Goal: Information Seeking & Learning: Learn about a topic

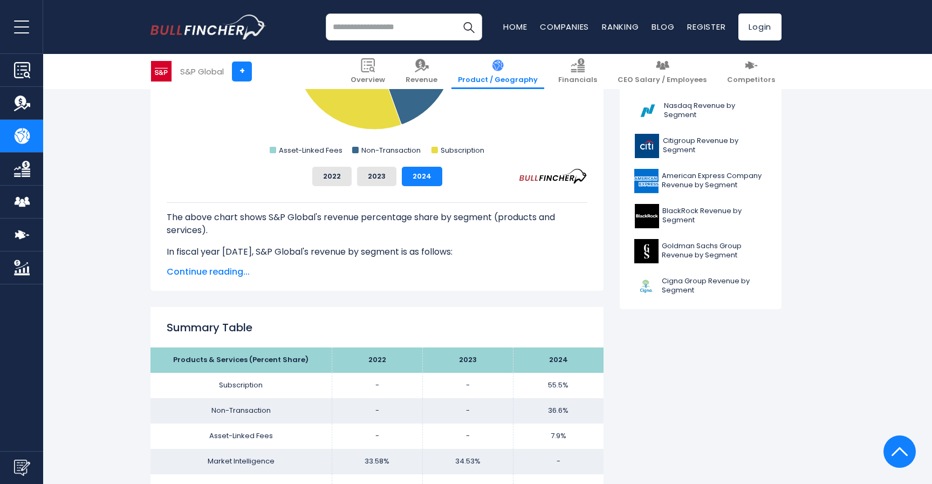
scroll to position [367, 0]
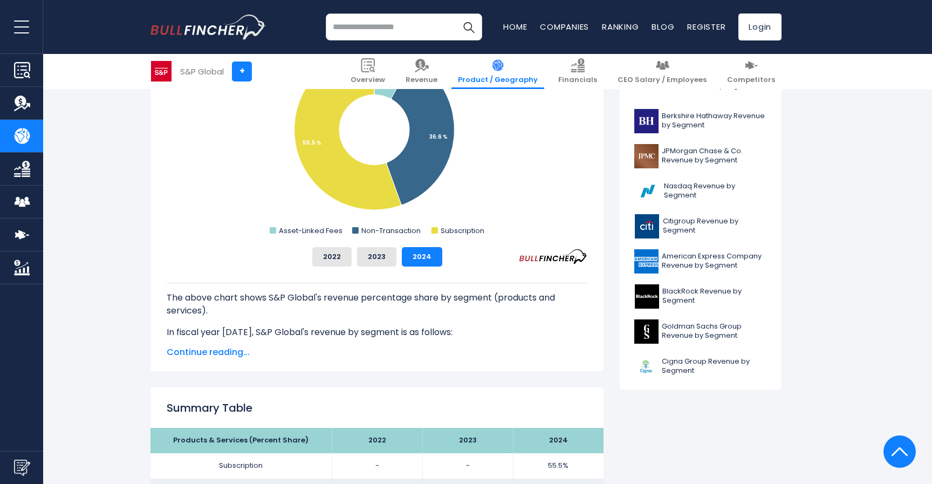
click at [206, 346] on span "Continue reading..." at bounding box center [377, 352] width 421 height 13
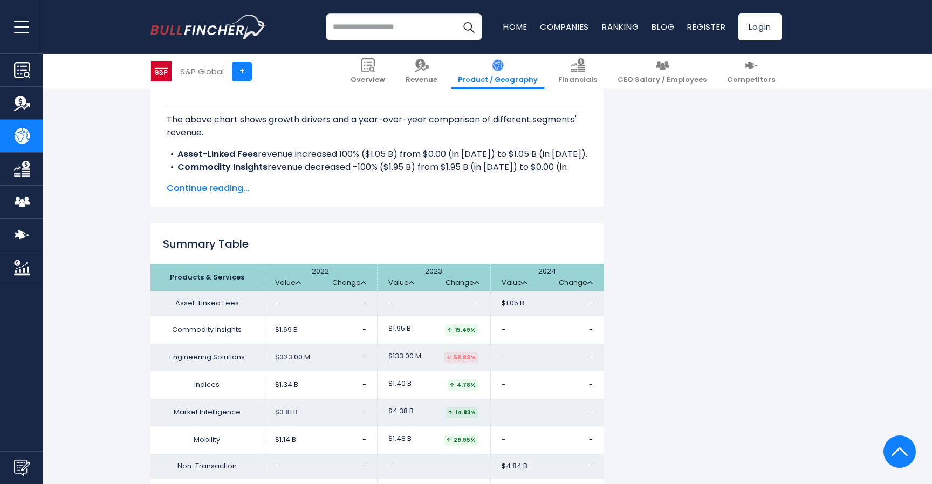
scroll to position [1655, 0]
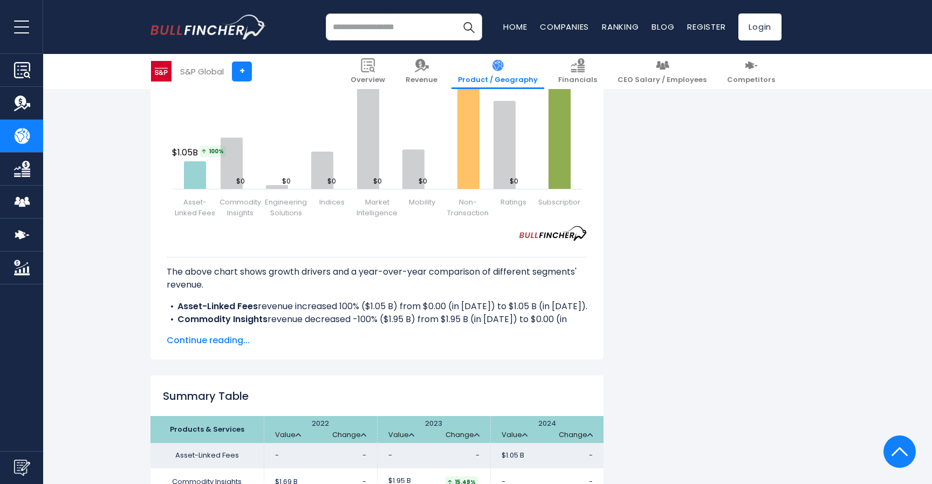
click at [235, 344] on span "Continue reading..." at bounding box center [377, 340] width 421 height 13
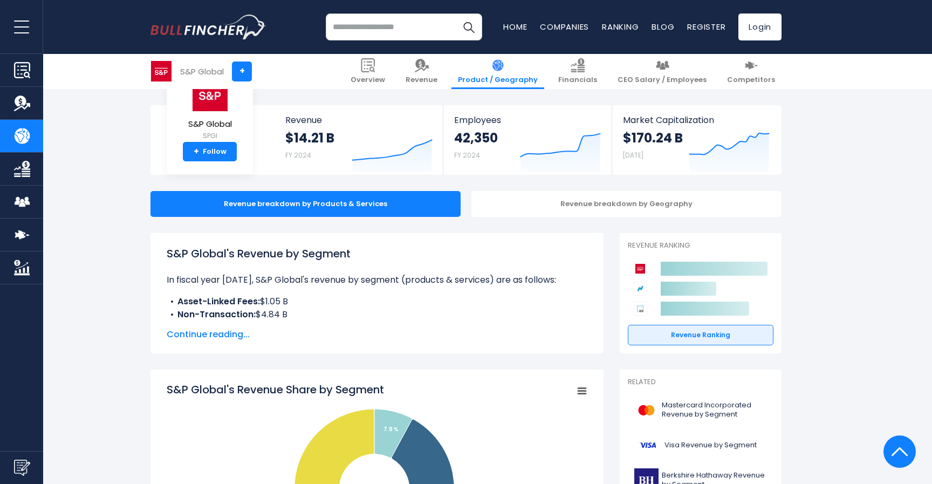
scroll to position [0, 0]
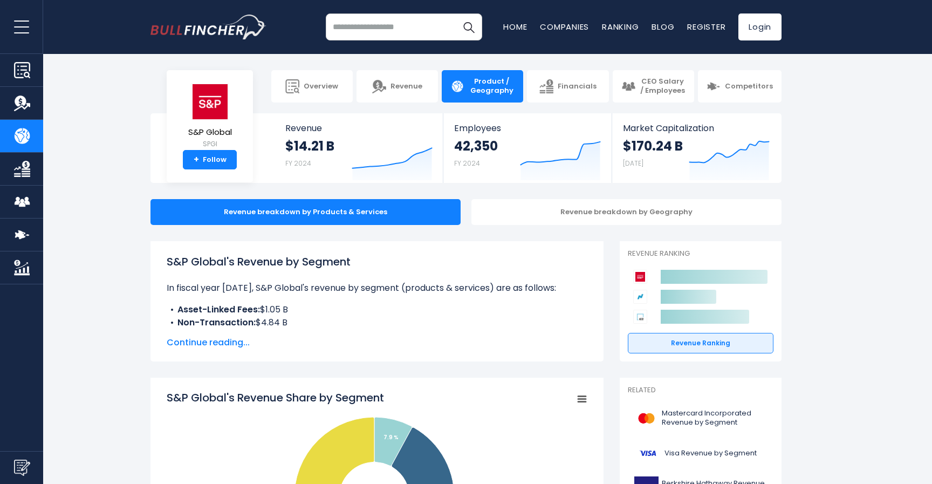
click at [225, 352] on div "S&P Global's Revenue by Segment In fiscal year 2024, S&P Global's revenue by se…" at bounding box center [376, 301] width 453 height 120
click at [225, 351] on div "S&P Global's Revenue by Segment In fiscal year 2024, S&P Global's revenue by se…" at bounding box center [376, 301] width 453 height 120
click at [225, 344] on span "Continue reading..." at bounding box center [377, 342] width 421 height 13
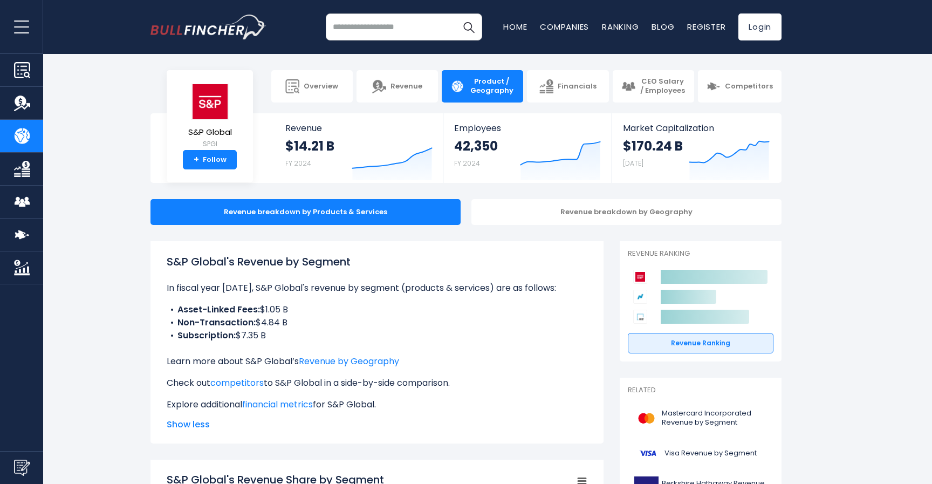
scroll to position [19, 0]
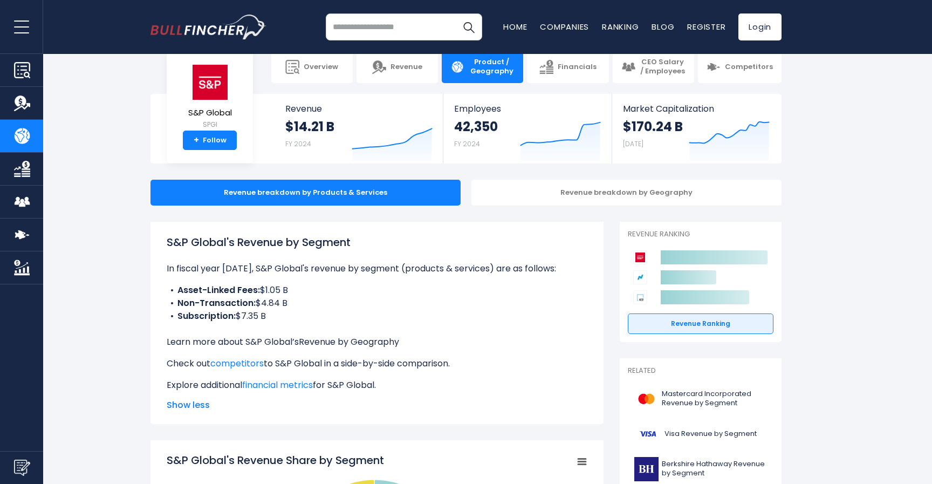
click at [327, 339] on link "Revenue by Geography" at bounding box center [349, 341] width 100 height 12
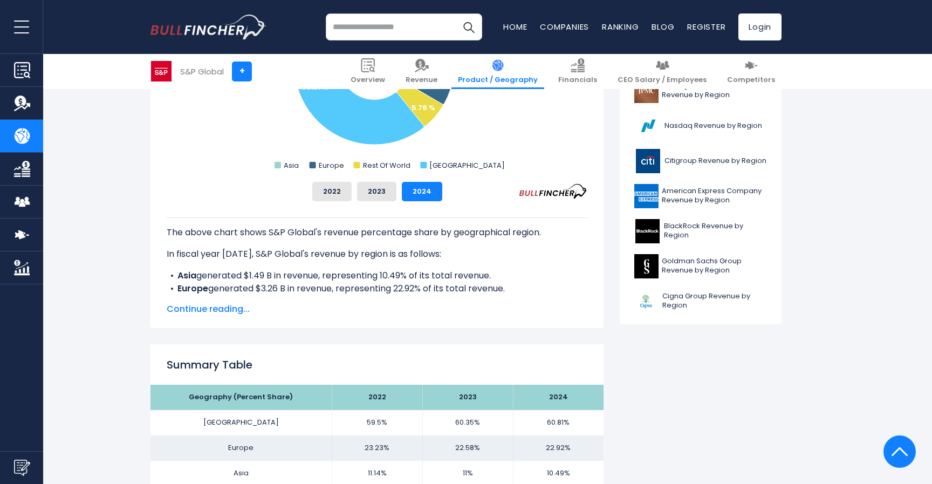
scroll to position [547, 0]
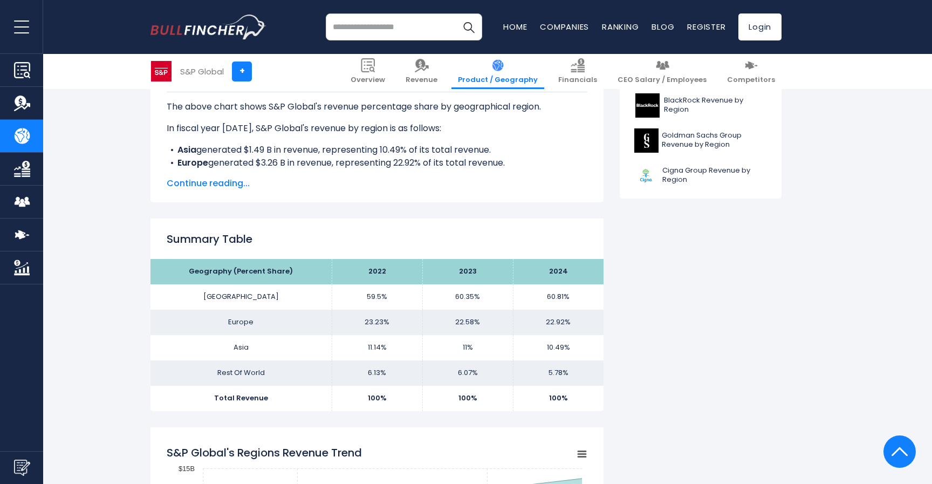
click at [219, 183] on span "Continue reading..." at bounding box center [377, 183] width 421 height 13
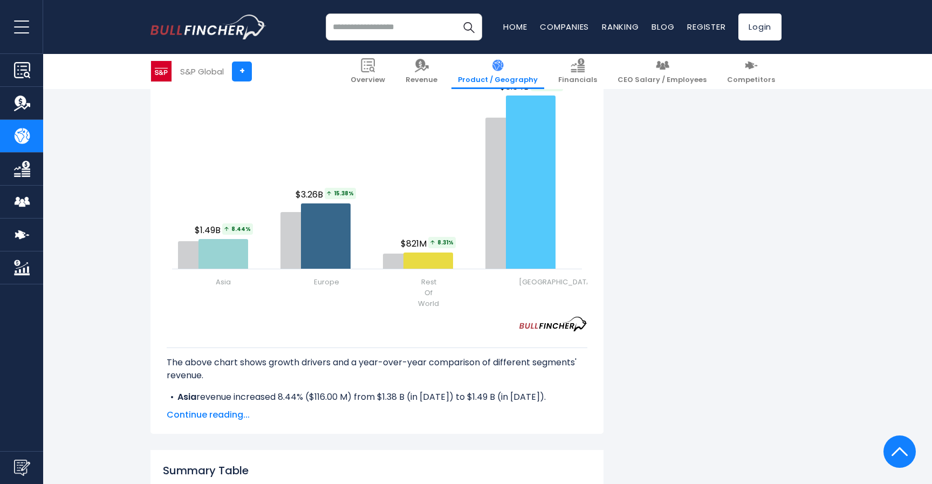
scroll to position [1557, 0]
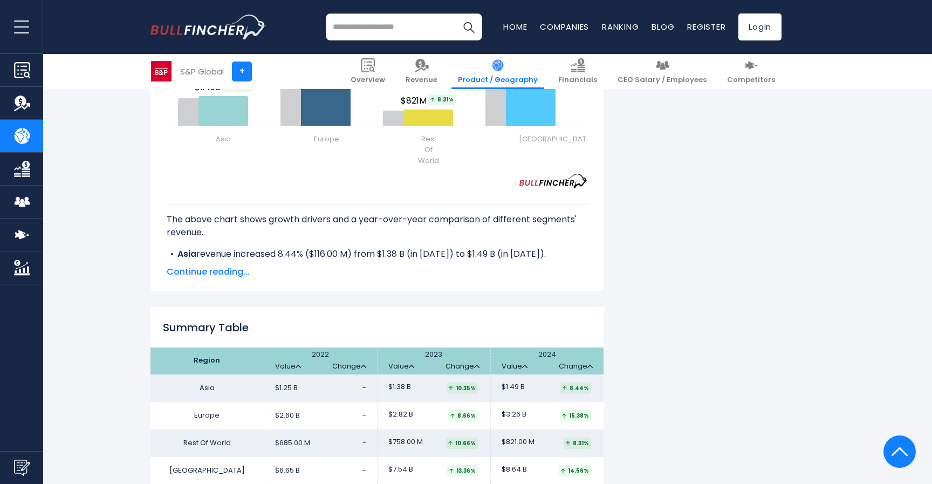
click at [232, 278] on span "Continue reading..." at bounding box center [377, 271] width 421 height 13
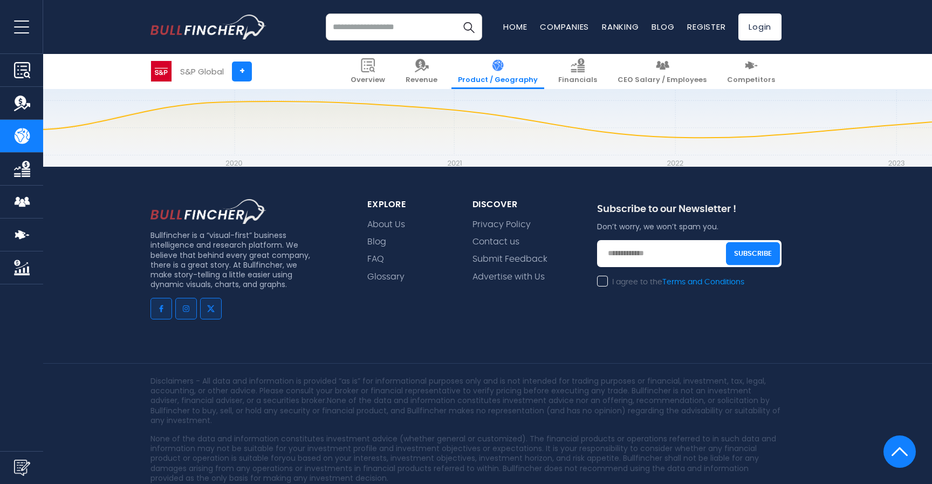
scroll to position [2449, 0]
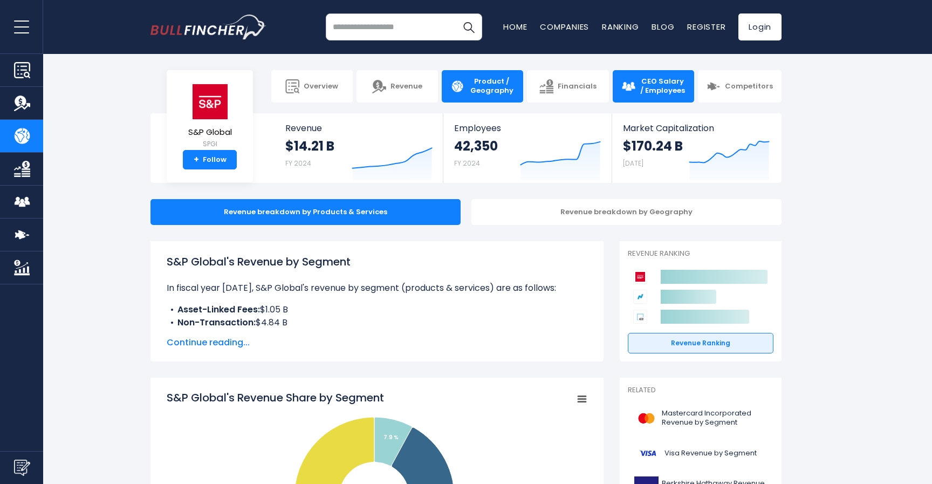
click at [663, 96] on link "CEO Salary / Employees" at bounding box center [652, 86] width 81 height 32
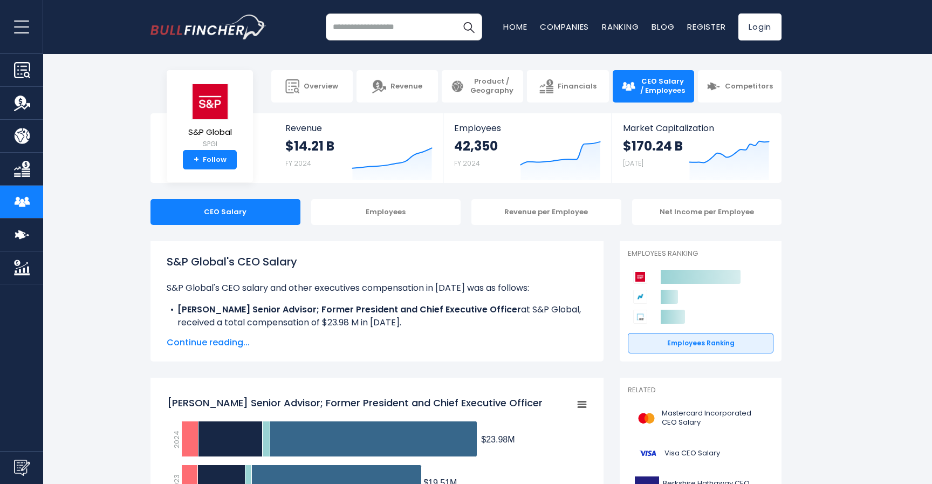
scroll to position [13, 0]
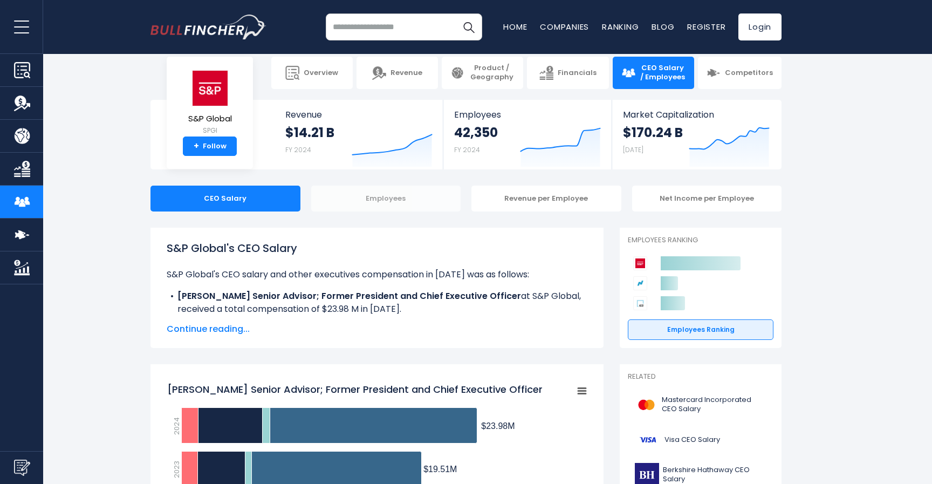
click at [422, 199] on div "Employees" at bounding box center [386, 198] width 150 height 26
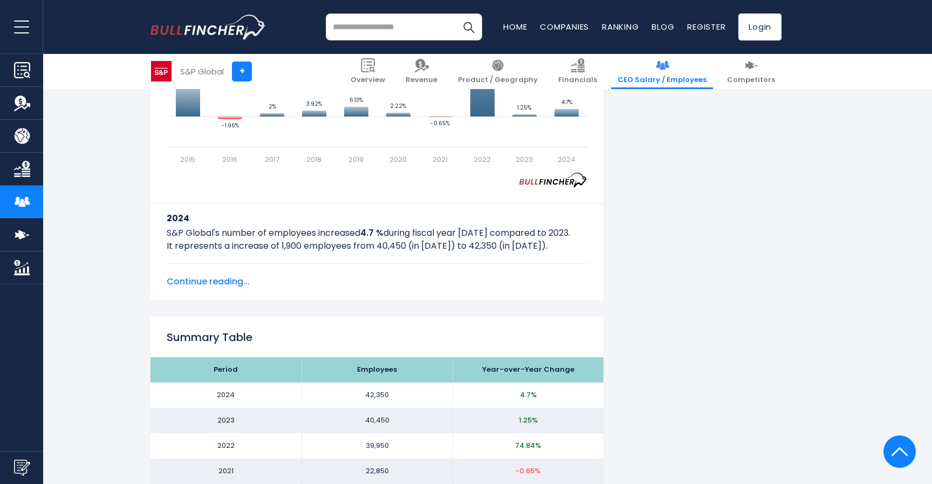
scroll to position [901, 0]
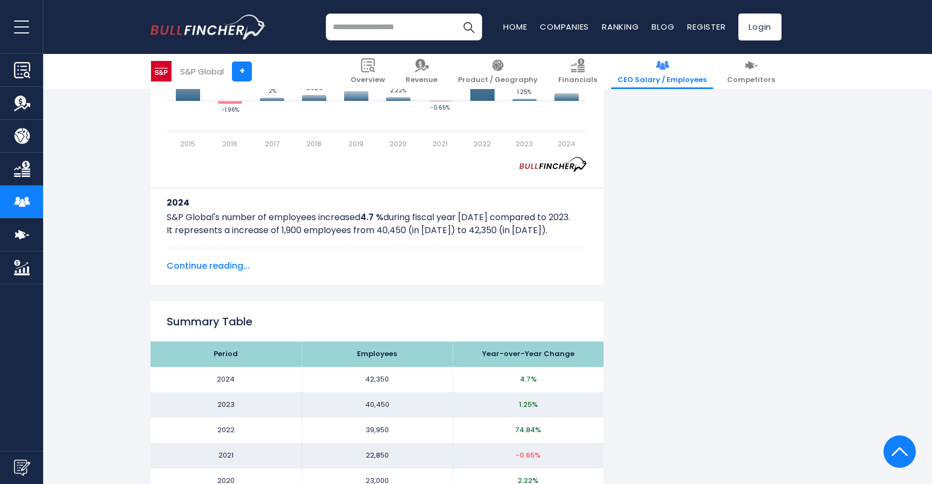
click at [277, 228] on p "S&P Global's number of employees increased 4.7 % during fiscal year 2024 compar…" at bounding box center [377, 224] width 421 height 26
click at [309, 228] on p "S&P Global's number of employees increased 4.7 % during fiscal year 2024 compar…" at bounding box center [377, 224] width 421 height 26
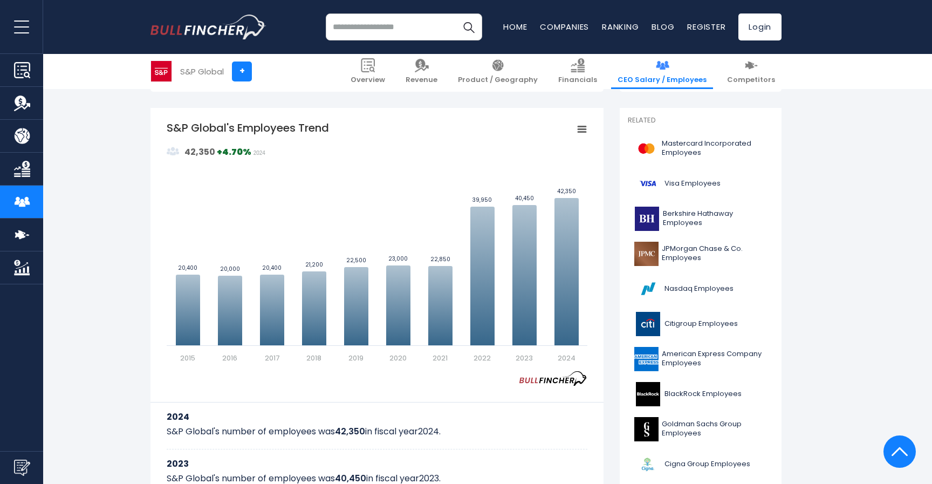
scroll to position [0, 0]
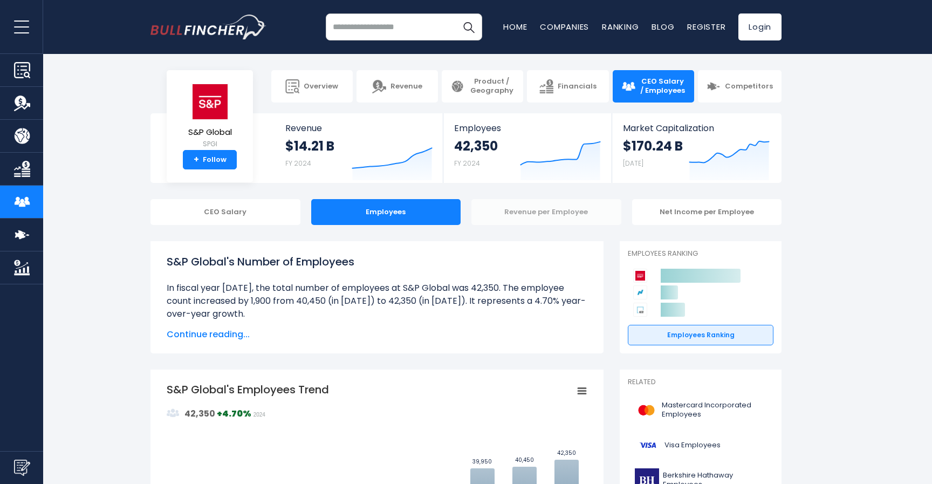
click at [603, 206] on div "Revenue per Employee" at bounding box center [546, 212] width 150 height 26
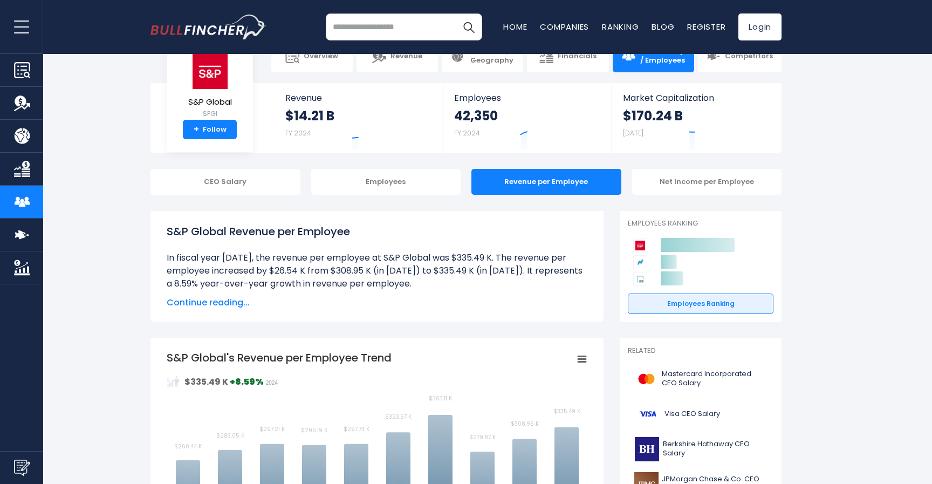
scroll to position [31, 0]
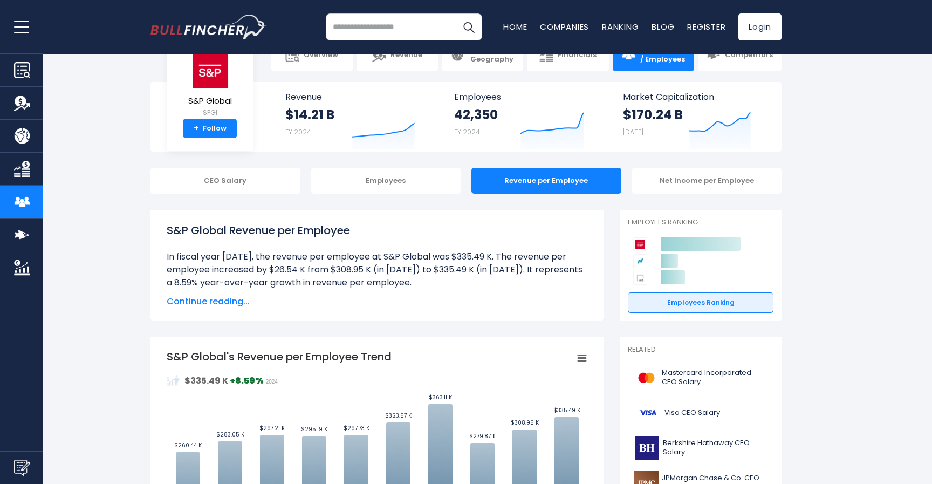
click at [227, 304] on span "Continue reading..." at bounding box center [377, 301] width 421 height 13
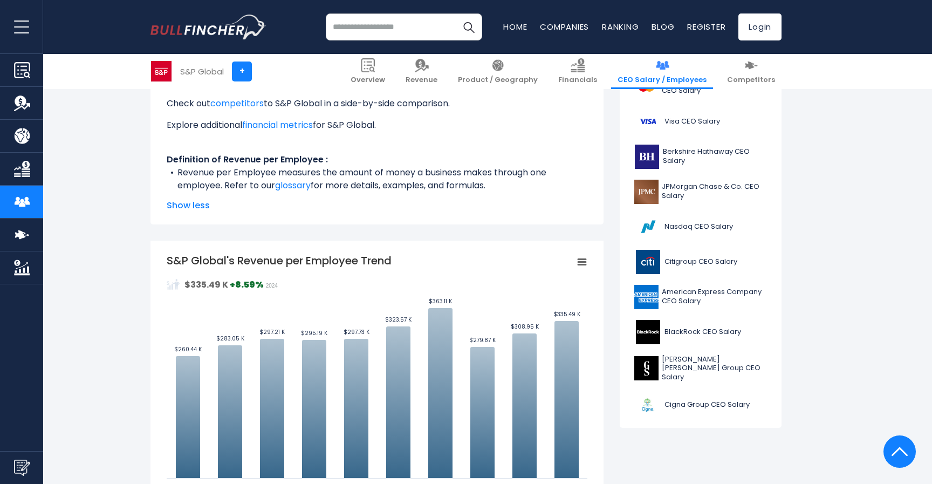
scroll to position [355, 0]
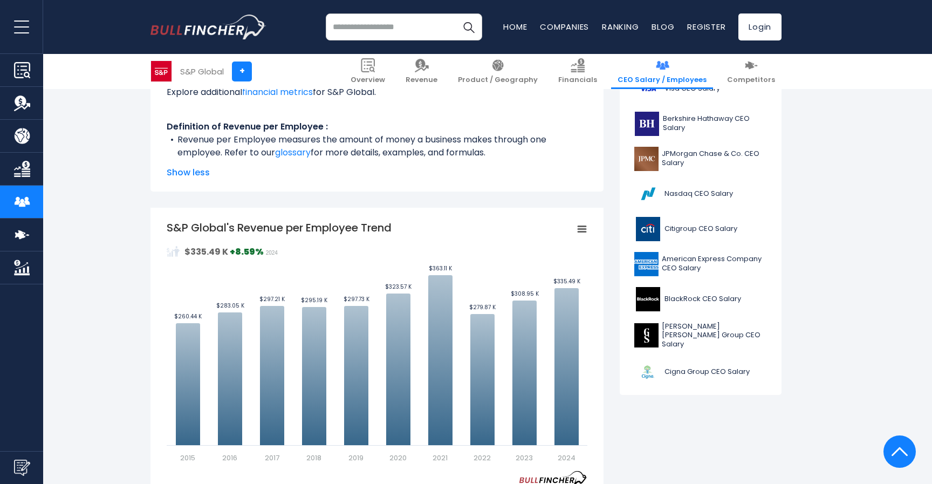
click at [394, 25] on input "search" at bounding box center [404, 26] width 156 height 27
type input "**********"
click at [380, 131] on ul "In fiscal year 2024, the revenue per employee at S&P Global was $335.49 K. The …" at bounding box center [377, 42] width 421 height 233
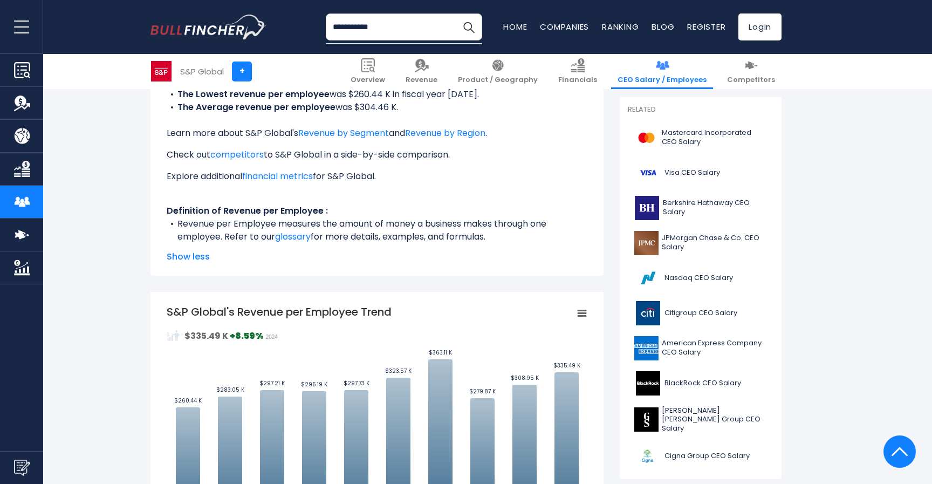
scroll to position [0, 0]
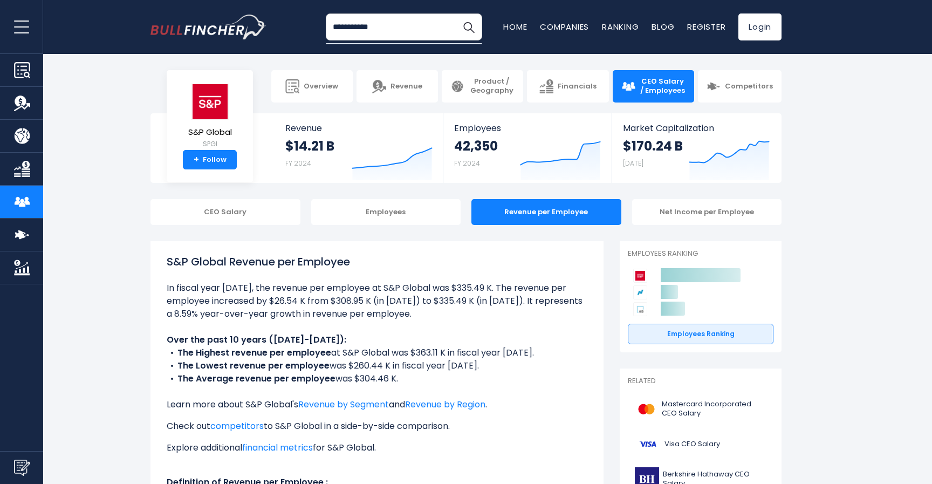
click at [459, 306] on li "In fiscal year 2024, the revenue per employee at S&P Global was $335.49 K. The …" at bounding box center [377, 300] width 421 height 39
click at [690, 254] on p "Employees Ranking" at bounding box center [701, 253] width 146 height 9
click at [712, 252] on p "Employees Ranking" at bounding box center [701, 253] width 146 height 9
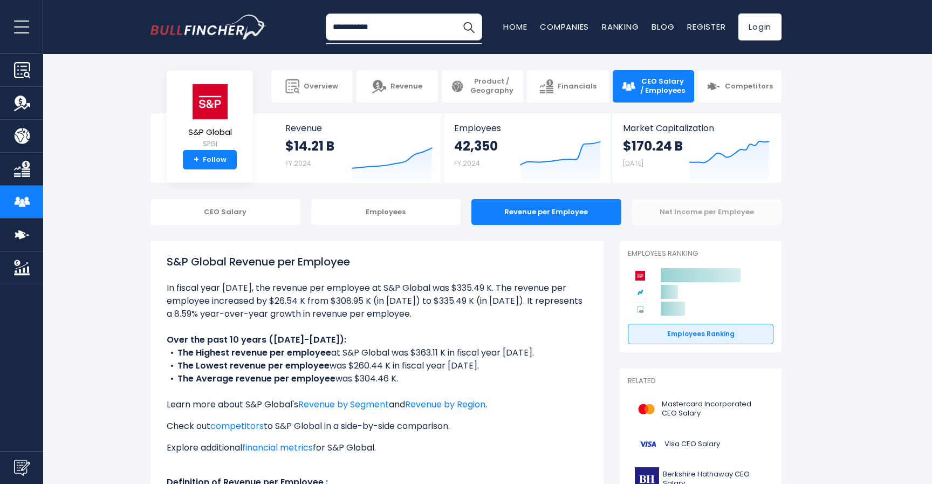
click at [710, 219] on div "Net Income per Employee" at bounding box center [707, 212] width 150 height 26
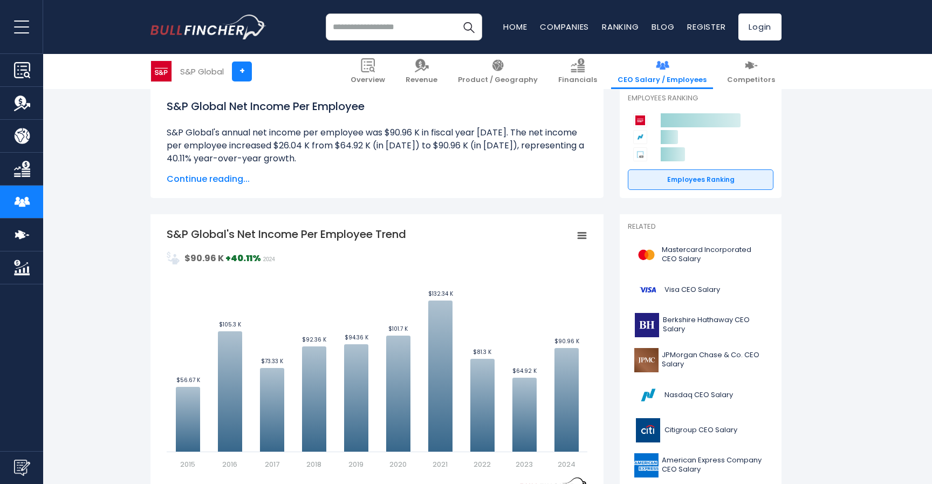
scroll to position [182, 0]
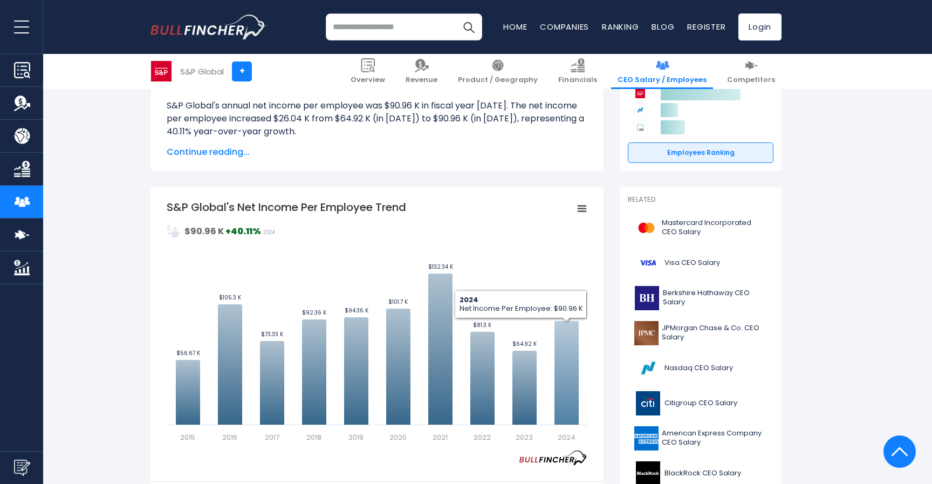
click at [569, 353] on icon "S&P Global's Net Income Per Employee Trend" at bounding box center [566, 373] width 24 height 104
click at [568, 388] on icon "S&P Global's Net Income Per Employee Trend" at bounding box center [566, 373] width 24 height 104
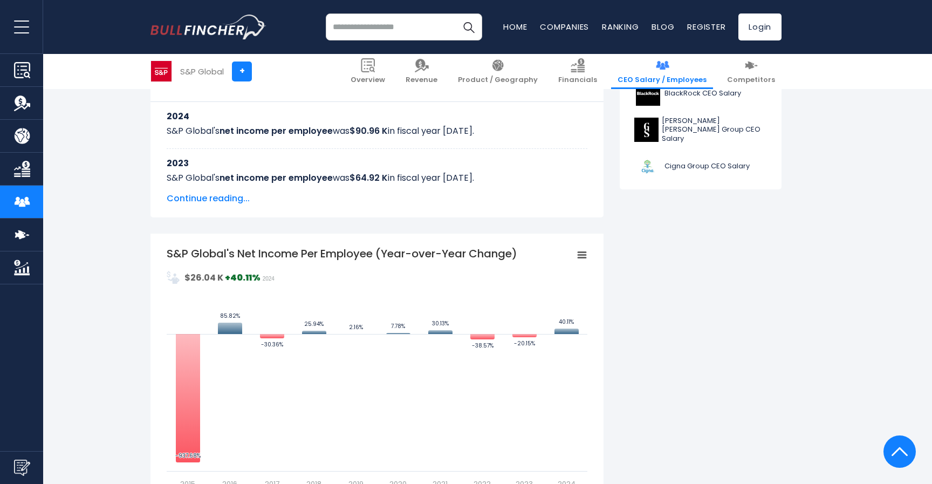
scroll to position [0, 0]
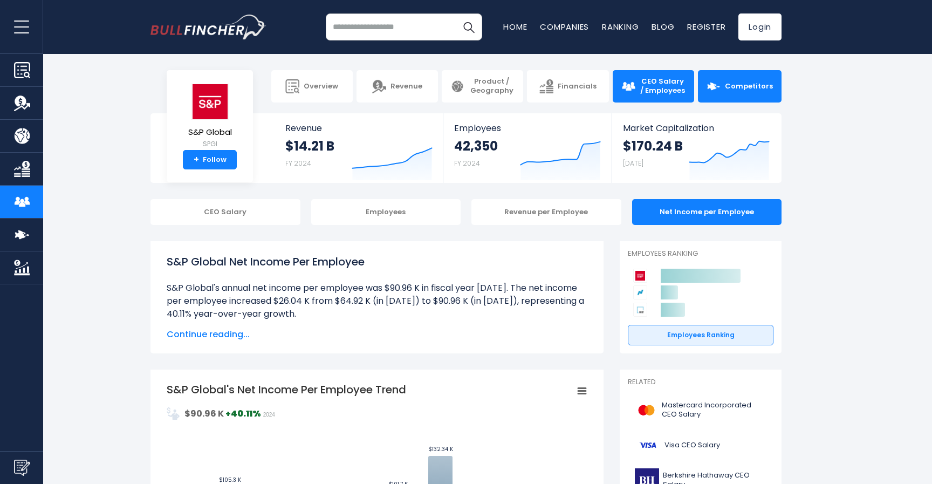
click at [743, 94] on link "Competitors" at bounding box center [740, 86] width 84 height 32
click at [732, 98] on link "Competitors" at bounding box center [740, 86] width 84 height 32
